Goal: Find specific page/section: Find specific page/section

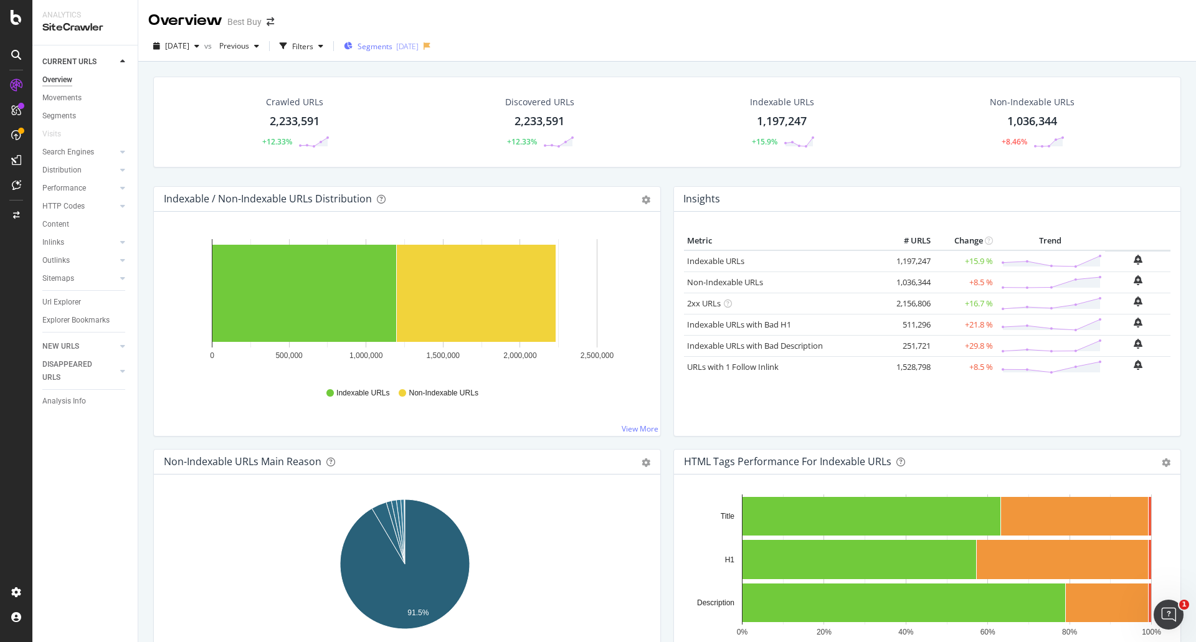
click at [393, 48] on span "Segments" at bounding box center [375, 46] width 35 height 11
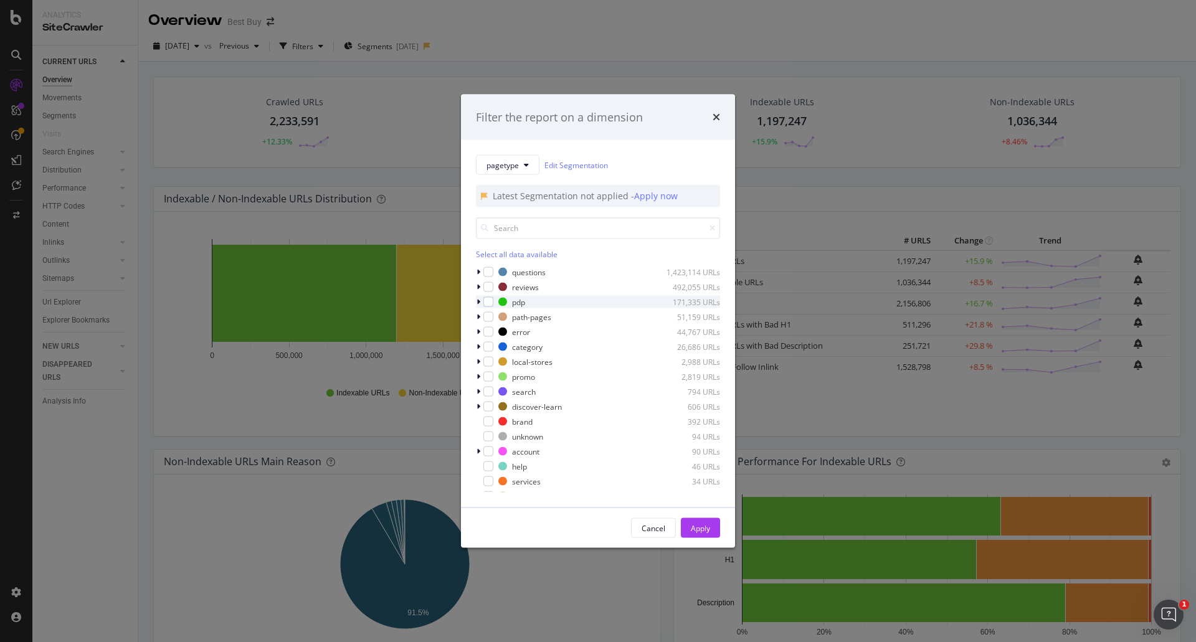
click at [478, 300] on icon "modal" at bounding box center [479, 301] width 4 height 7
click at [495, 315] on div "modal" at bounding box center [496, 317] width 10 height 10
click at [698, 531] on div "Apply" at bounding box center [700, 528] width 19 height 11
